Goal: Communication & Community: Answer question/provide support

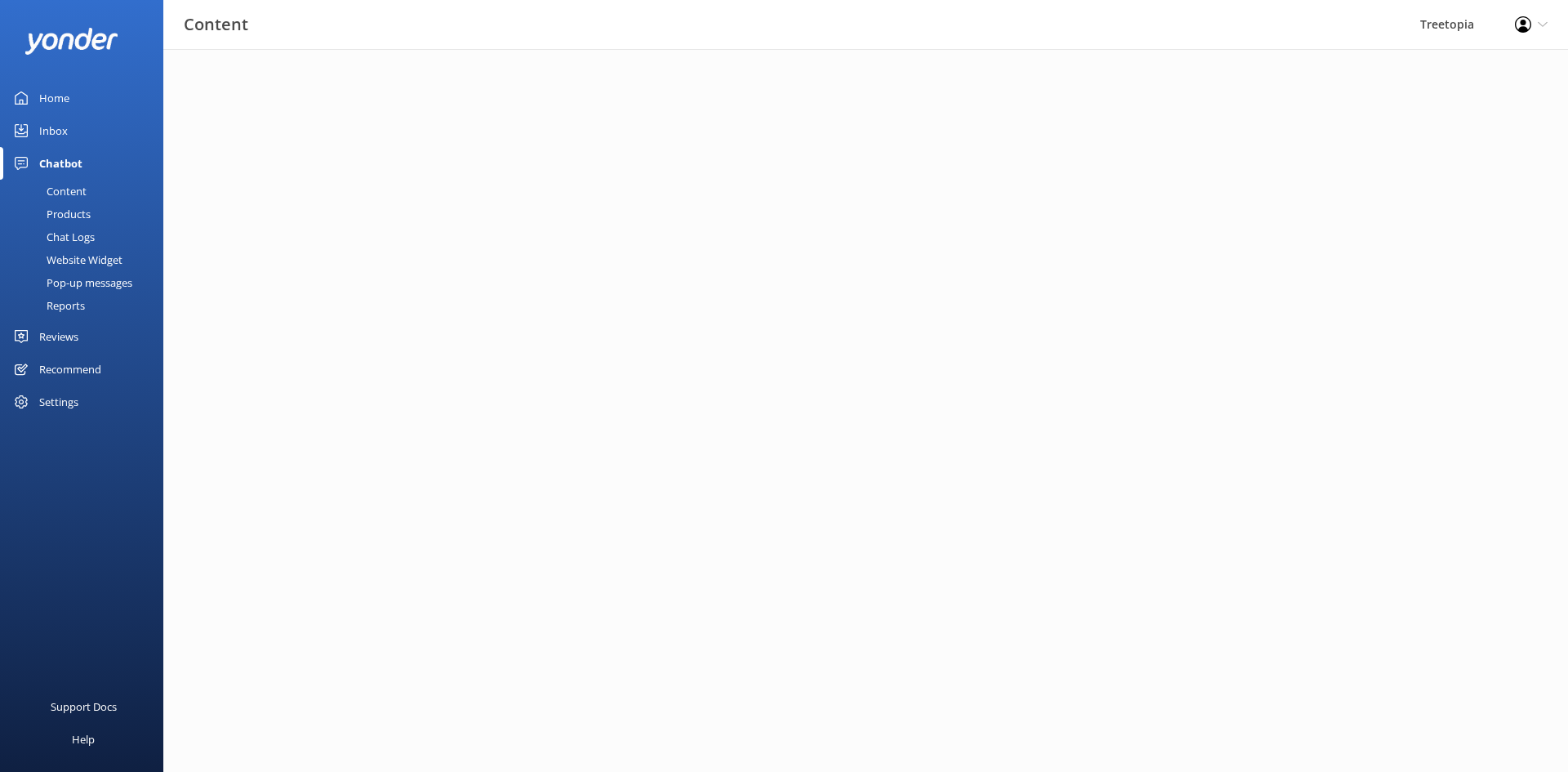
click at [71, 121] on link "Inbox" at bounding box center [82, 130] width 163 height 32
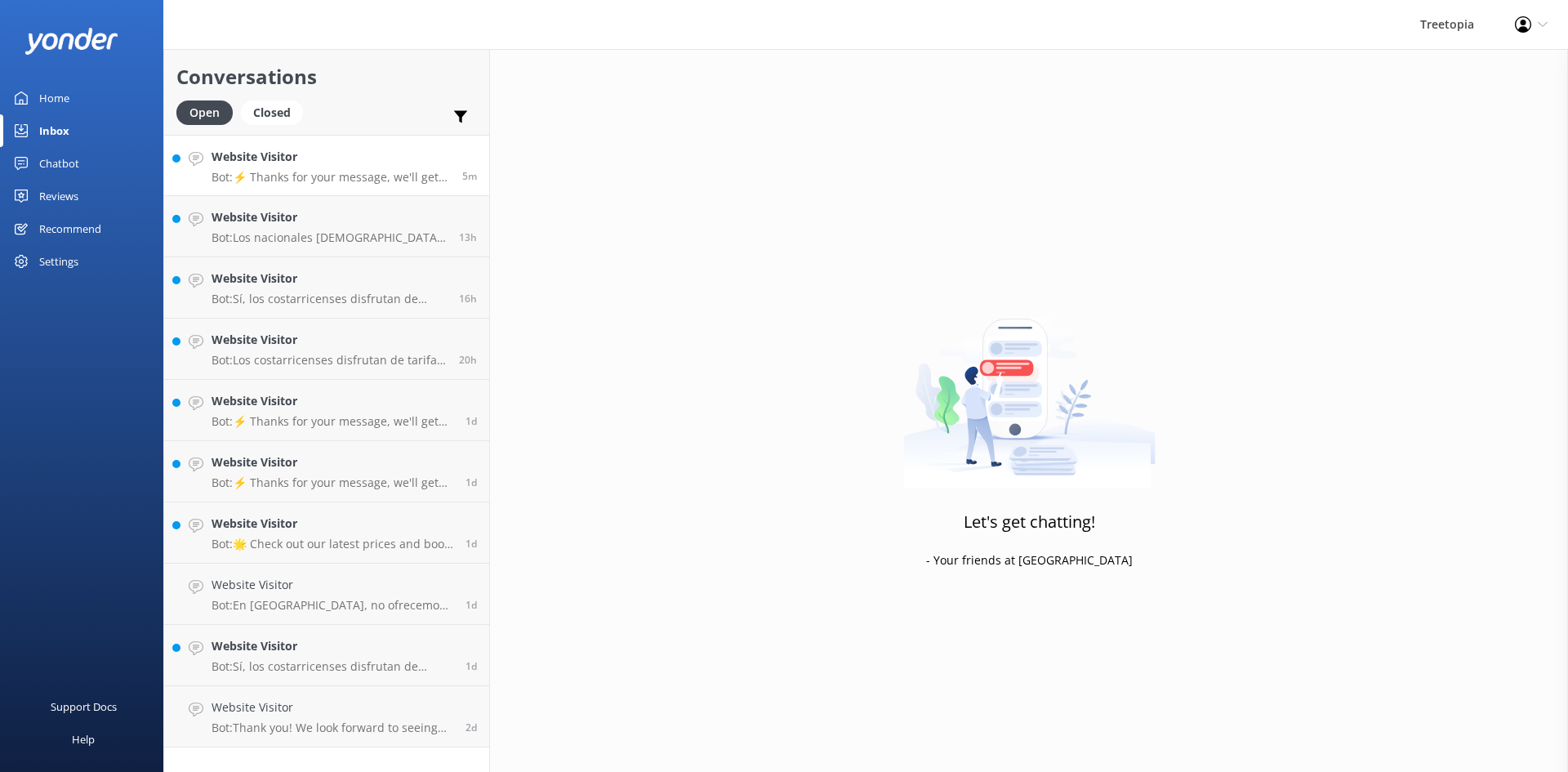
click at [302, 173] on p "Bot: ⚡ Thanks for your message, we'll get back to you as soon as we can. You're…" at bounding box center [330, 177] width 238 height 14
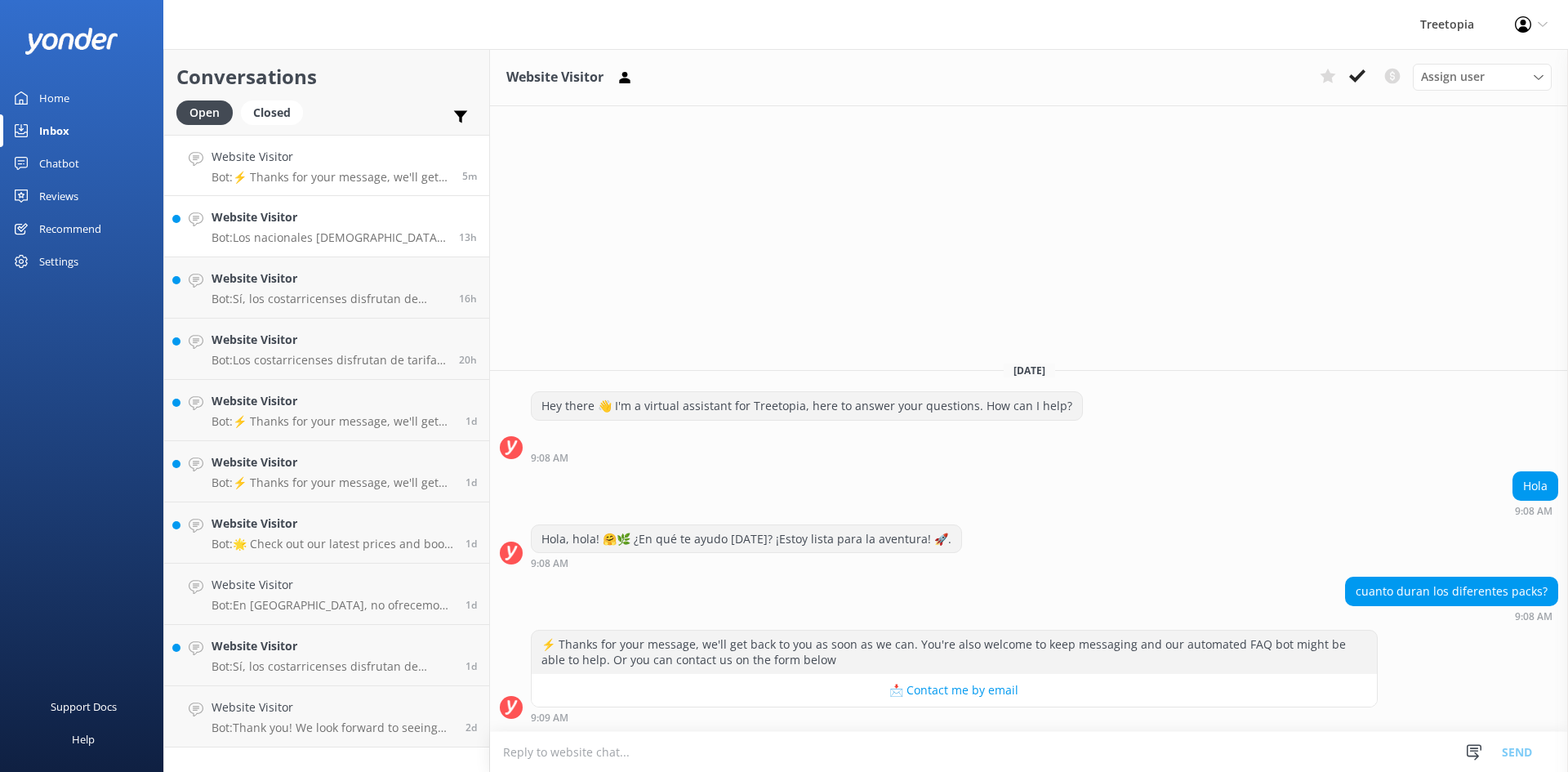
click at [260, 251] on link "Website Visitor Bot: Los nacionales [DEMOGRAPHIC_DATA] como niños. Para más det…" at bounding box center [327, 226] width 325 height 61
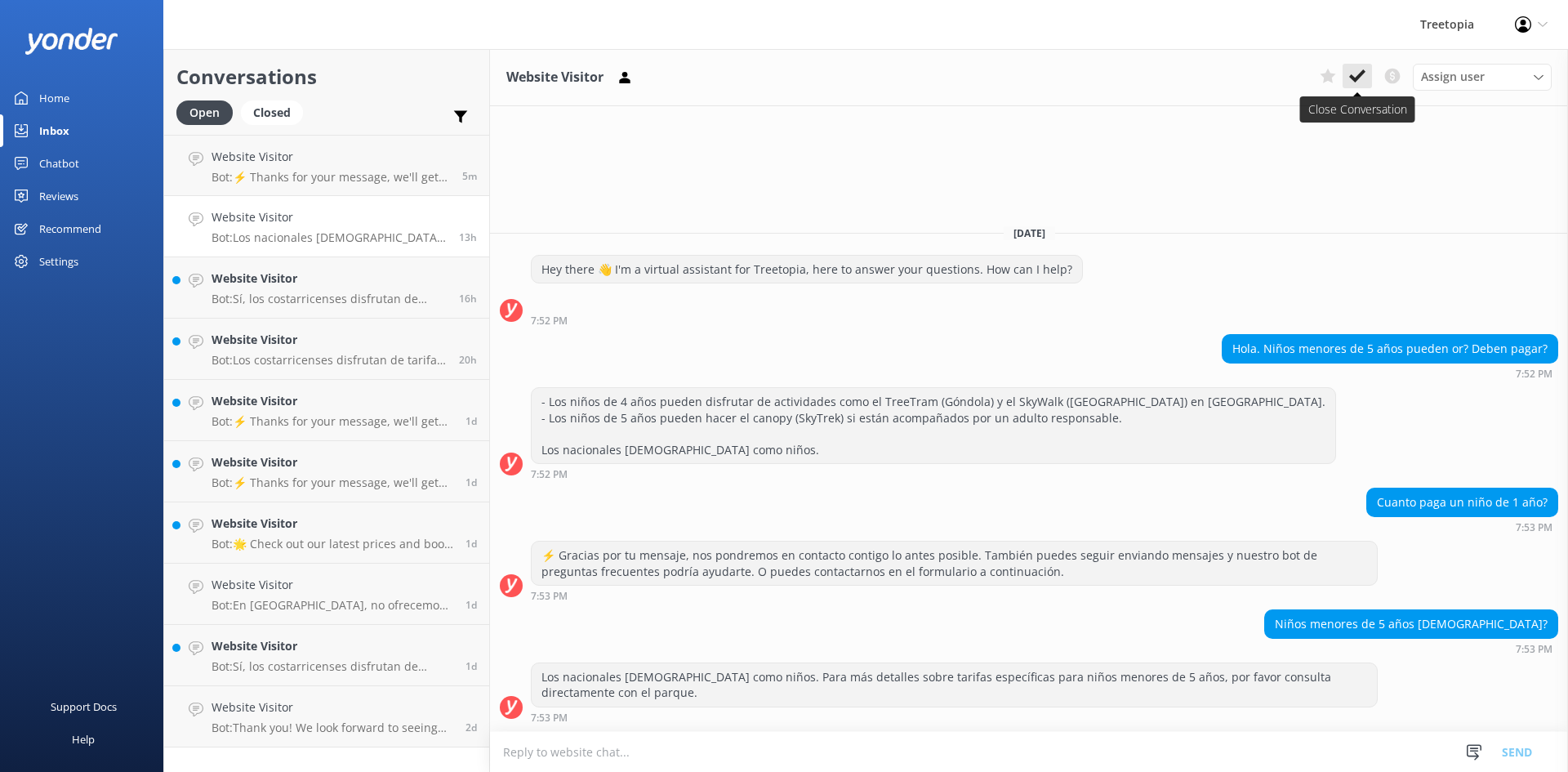
click at [1359, 77] on use at bounding box center [1357, 76] width 16 height 13
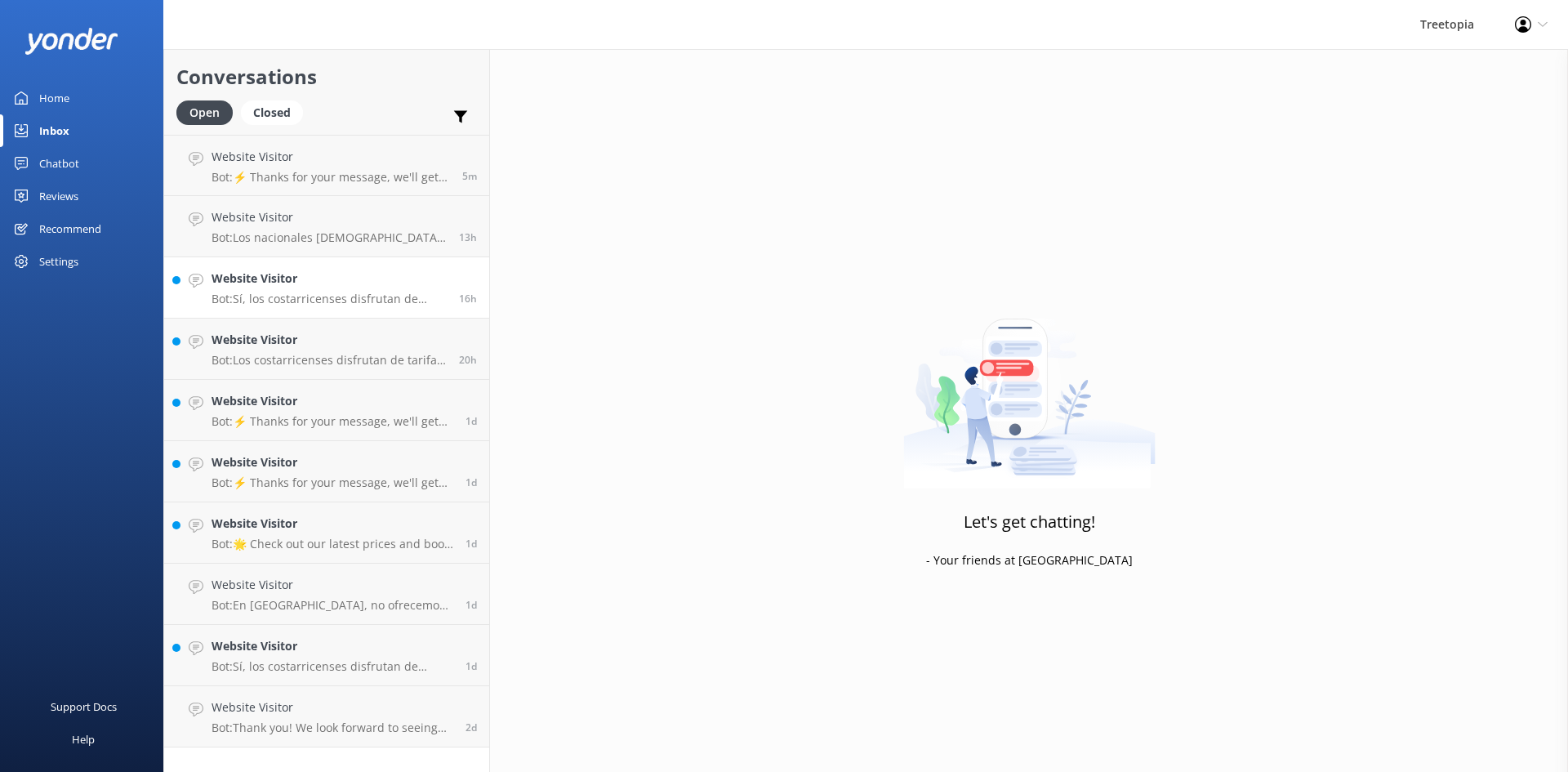
click at [287, 282] on h4 "Website Visitor" at bounding box center [329, 278] width 235 height 18
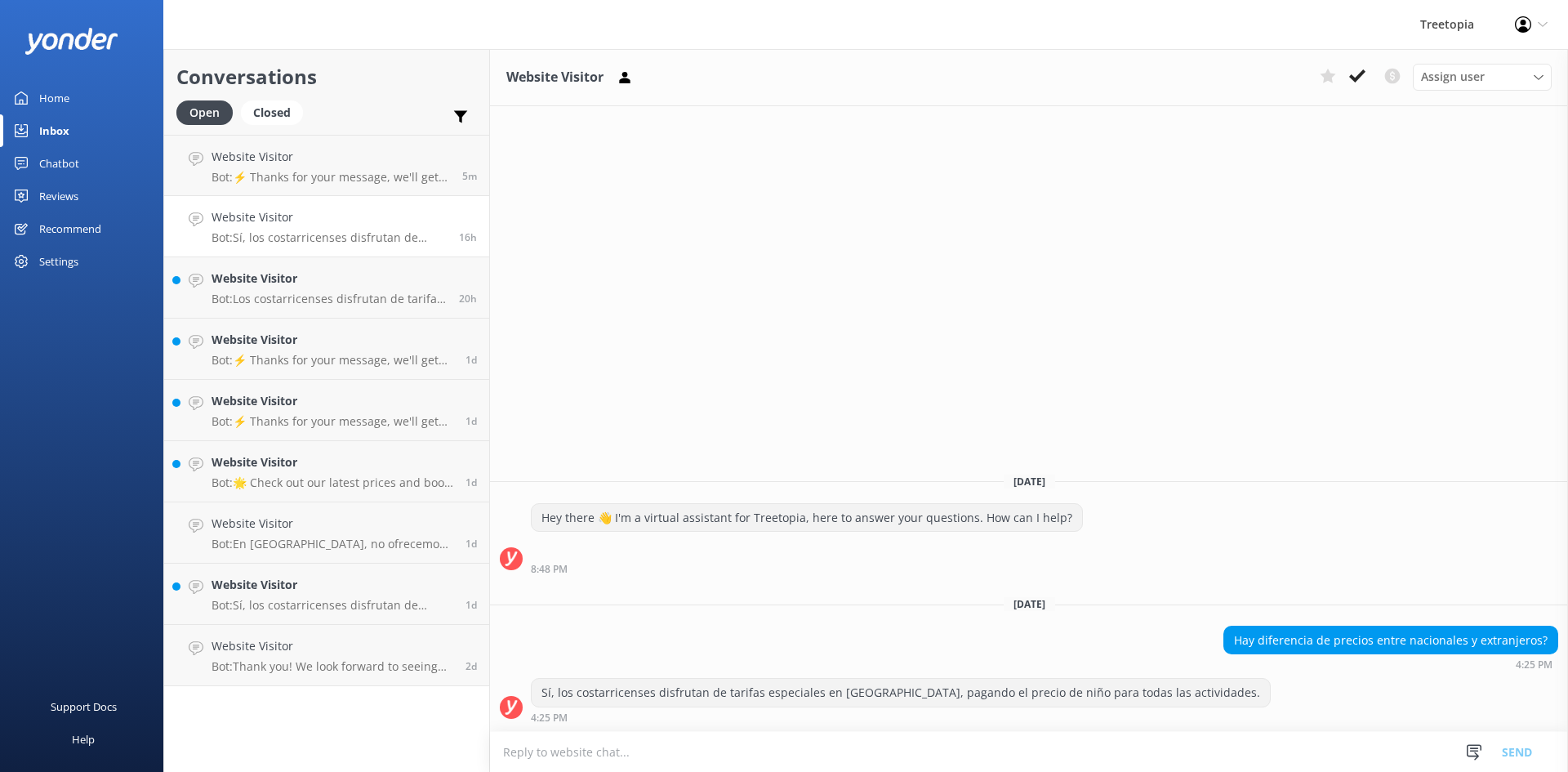
click at [1354, 77] on icon at bounding box center [1357, 76] width 16 height 16
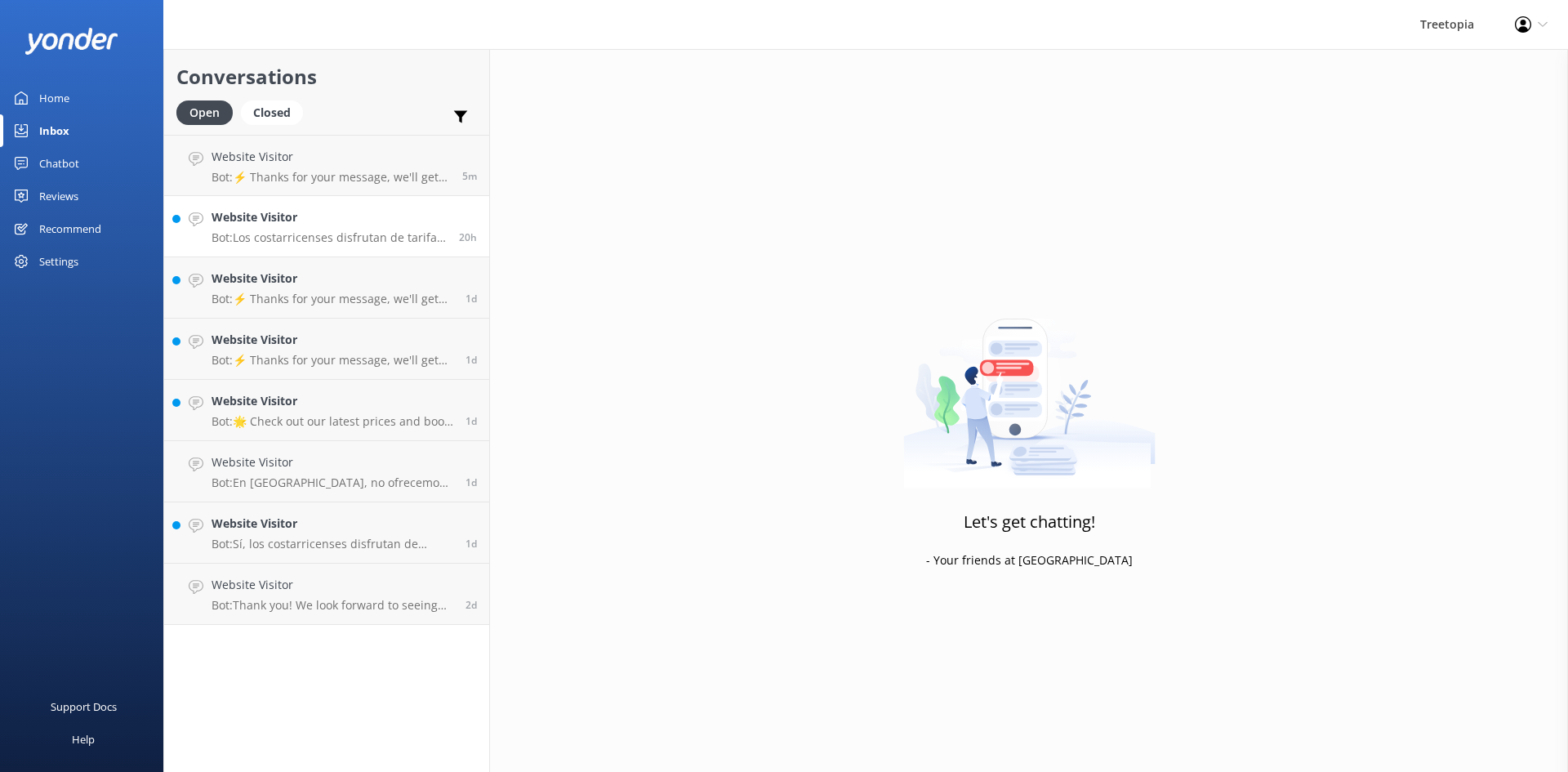
click at [306, 243] on p "Bot: Los costarricenses disfrutan de tarifas especiales en [GEOGRAPHIC_DATA], p…" at bounding box center [329, 237] width 235 height 14
